Goal: Check status: Check status

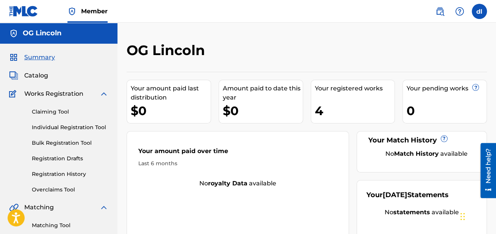
click at [61, 113] on link "Claiming Tool" at bounding box center [70, 112] width 77 height 8
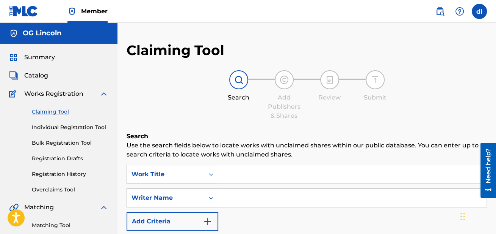
drag, startPoint x: 58, startPoint y: 173, endPoint x: 79, endPoint y: 175, distance: 21.3
click at [58, 174] on link "Registration History" at bounding box center [70, 174] width 77 height 8
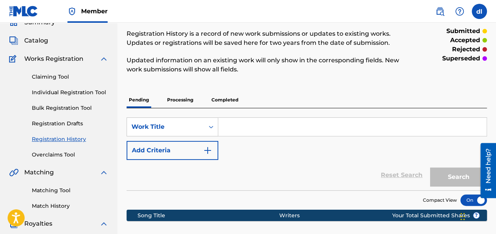
scroll to position [75, 0]
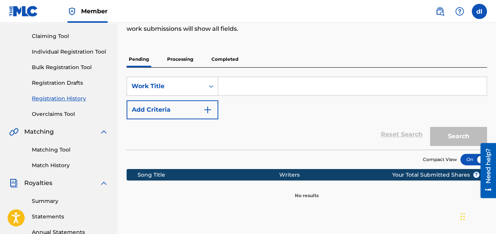
click at [228, 60] on p "Completed" at bounding box center [224, 59] width 31 height 16
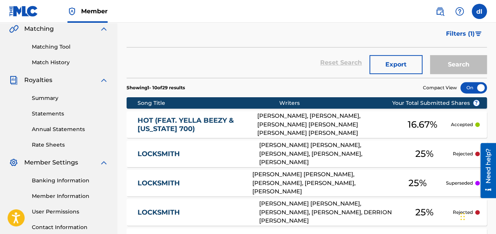
scroll to position [243, 0]
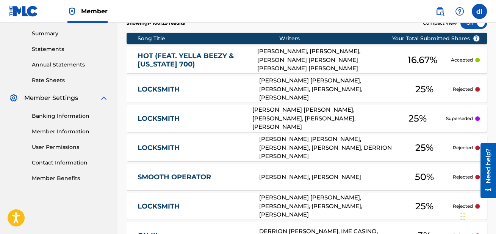
click at [307, 61] on div "[PERSON_NAME], [PERSON_NAME], [PERSON_NAME] [PERSON_NAME] [PERSON_NAME] [PERSON…" at bounding box center [325, 60] width 137 height 26
